Goal: Information Seeking & Learning: Learn about a topic

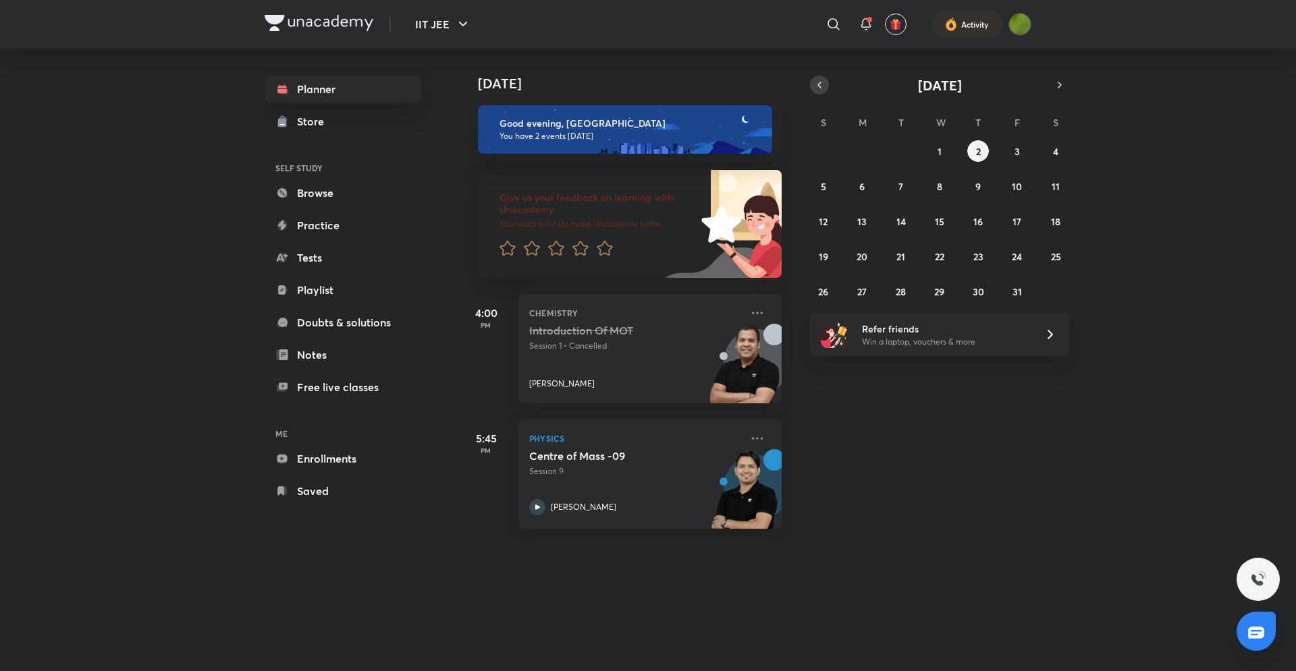
click at [819, 86] on icon "button" at bounding box center [819, 84] width 3 height 5
click at [912, 288] on div "31 1 2 3 4 5 6 7 8 9 10 11 12 13 14 15 16 17 18 19 20 21 22 23 24 25 26 27 28 2…" at bounding box center [939, 221] width 259 height 162
click at [887, 296] on div "31 1 2 3 4 5 6 7 8 9 10 11 12 13 14 15 16 17 18 19 20 21 22 23 24 25 26 27 28 2…" at bounding box center [939, 221] width 259 height 162
click at [894, 296] on button "30" at bounding box center [901, 292] width 22 height 22
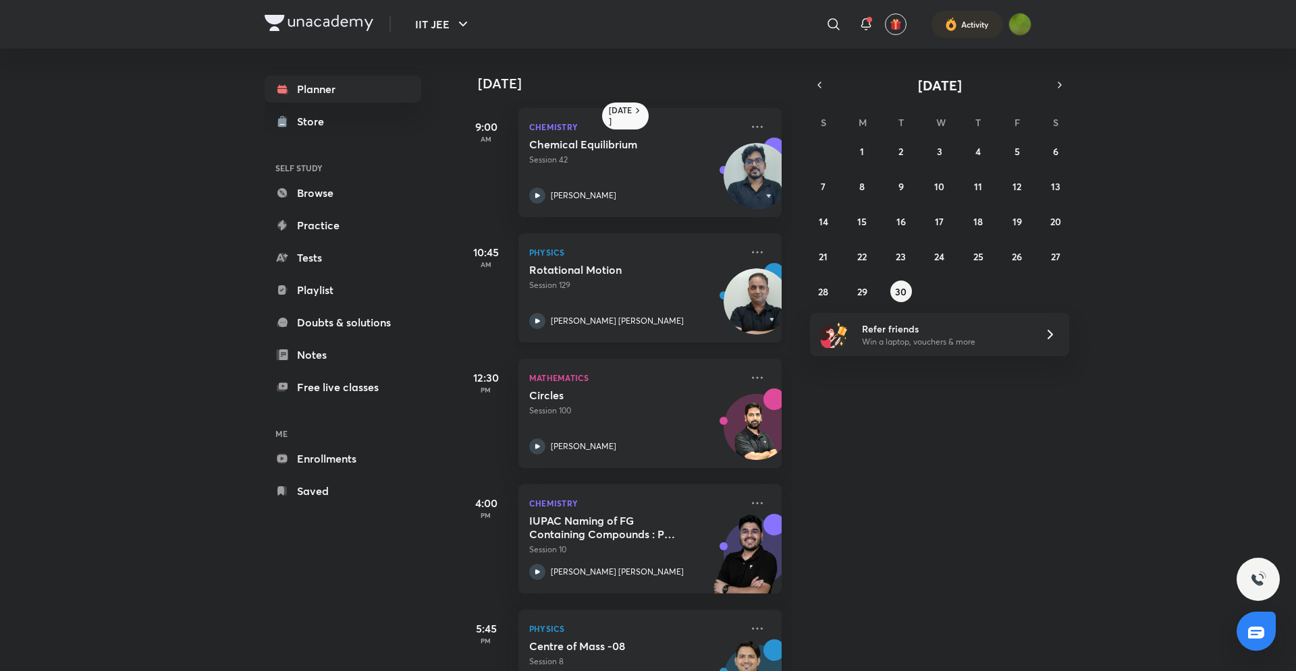
click at [537, 323] on icon at bounding box center [537, 321] width 16 height 16
